Goal: Information Seeking & Learning: Learn about a topic

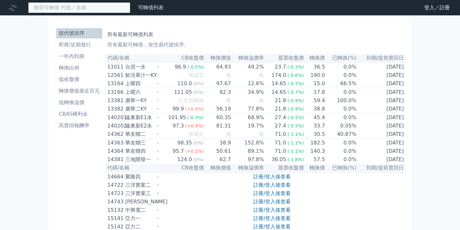
click at [89, 12] on input at bounding box center [79, 7] width 102 height 11
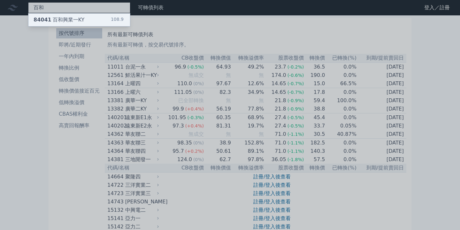
type input "百和"
click at [98, 22] on div "84041 百和興業一KY 108.9" at bounding box center [79, 19] width 102 height 13
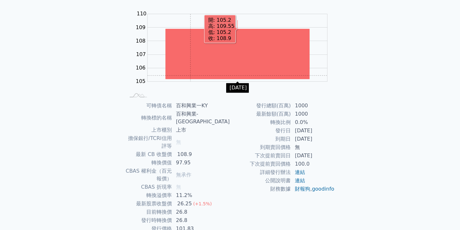
scroll to position [67, 0]
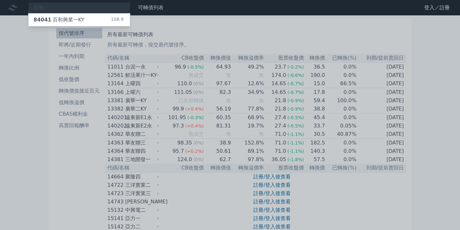
click at [59, 9] on div at bounding box center [230, 115] width 460 height 230
click at [59, 9] on div "百和 84041 百和興業一KY 108.9" at bounding box center [79, 7] width 102 height 11
type input "百"
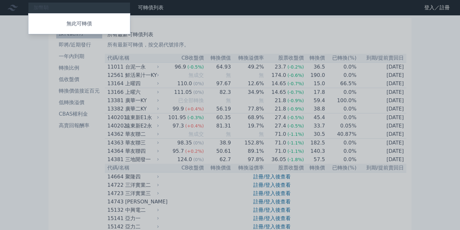
drag, startPoint x: 51, startPoint y: 8, endPoint x: 4, endPoint y: 12, distance: 46.6
click at [4, 12] on div at bounding box center [230, 115] width 460 height 230
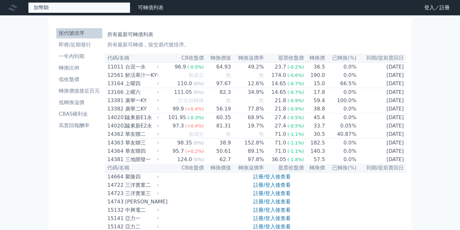
click at [53, 9] on div "加幣騎 無此可轉債" at bounding box center [79, 7] width 102 height 11
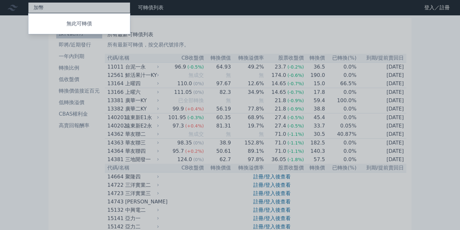
type input "加"
type input "佳"
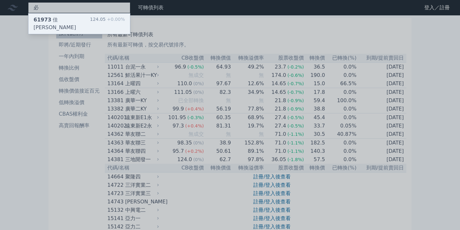
type input "必"
click at [78, 23] on div "61973 佳[PERSON_NAME]三 124.05 +0.00%" at bounding box center [79, 23] width 102 height 20
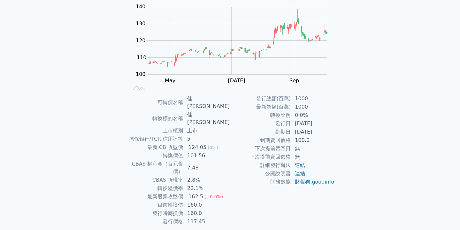
scroll to position [67, 0]
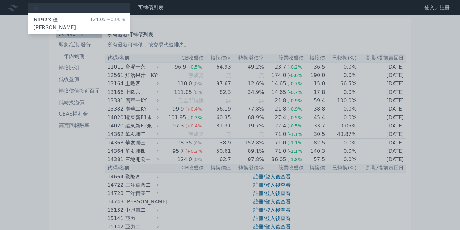
click at [67, 2] on div at bounding box center [230, 115] width 460 height 230
click at [62, 7] on div "必 61973 佳必琪三 124.05 +0.00%" at bounding box center [79, 7] width 102 height 11
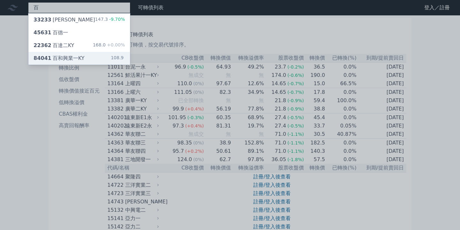
type input "百"
click at [71, 60] on div "84041 百和興業一KY" at bounding box center [59, 58] width 51 height 8
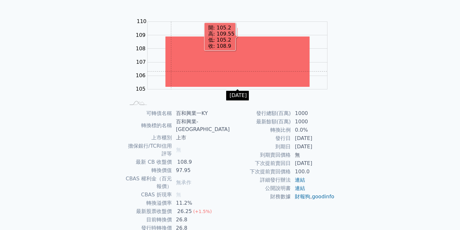
scroll to position [65, 0]
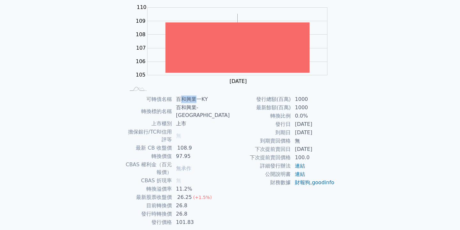
drag, startPoint x: 193, startPoint y: 99, endPoint x: 211, endPoint y: 98, distance: 17.3
click at [211, 98] on td "百和興業一KY" at bounding box center [201, 99] width 58 height 8
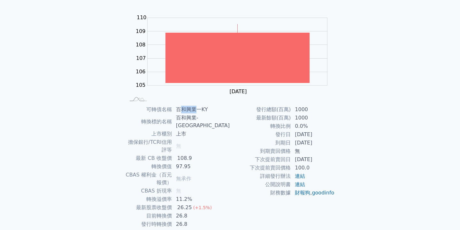
scroll to position [67, 0]
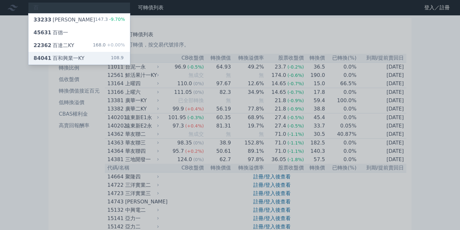
click at [66, 60] on div "84041 百和興業一KY" at bounding box center [59, 58] width 51 height 8
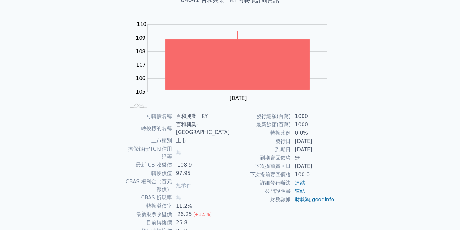
scroll to position [67, 0]
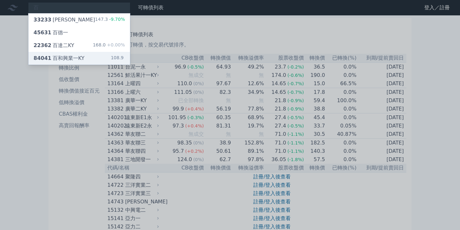
click at [82, 60] on div "84041 百和興業一KY" at bounding box center [59, 58] width 51 height 8
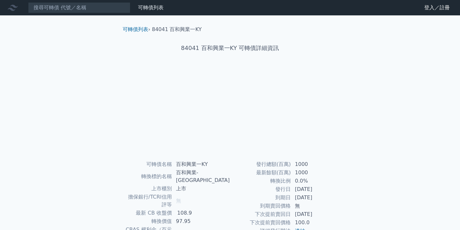
click at [82, 60] on div "可轉債列表 財務數據 可轉債列表 財務數據 登入／註冊 登入／註冊 可轉債列表 › 84041 百和興業一KY 84041 百和興業一KY 可轉債詳細資訊 可…" at bounding box center [230, 159] width 460 height 319
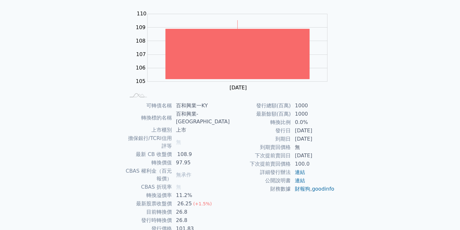
scroll to position [60, 0]
